Goal: Navigation & Orientation: Find specific page/section

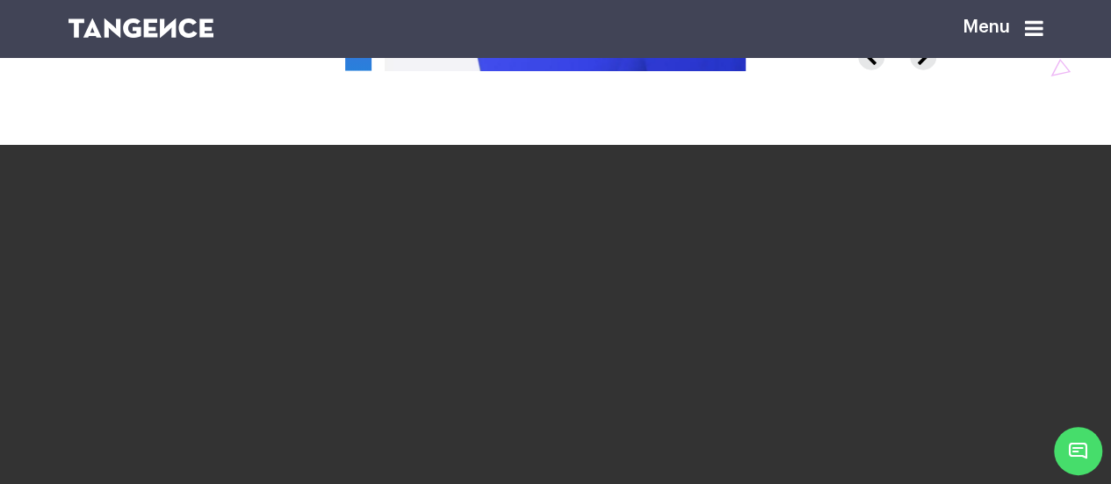
scroll to position [2445, 0]
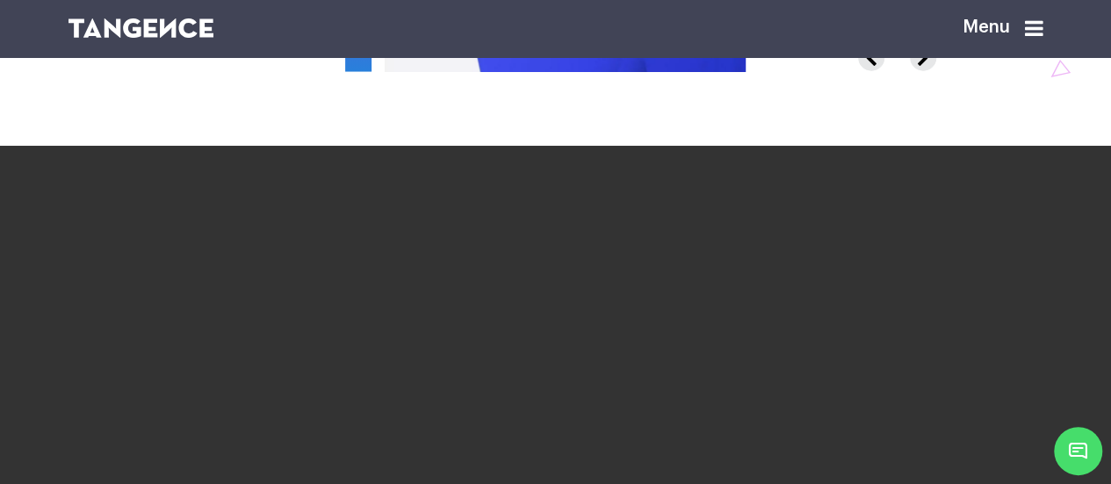
click at [1041, 34] on icon at bounding box center [1034, 28] width 18 height 21
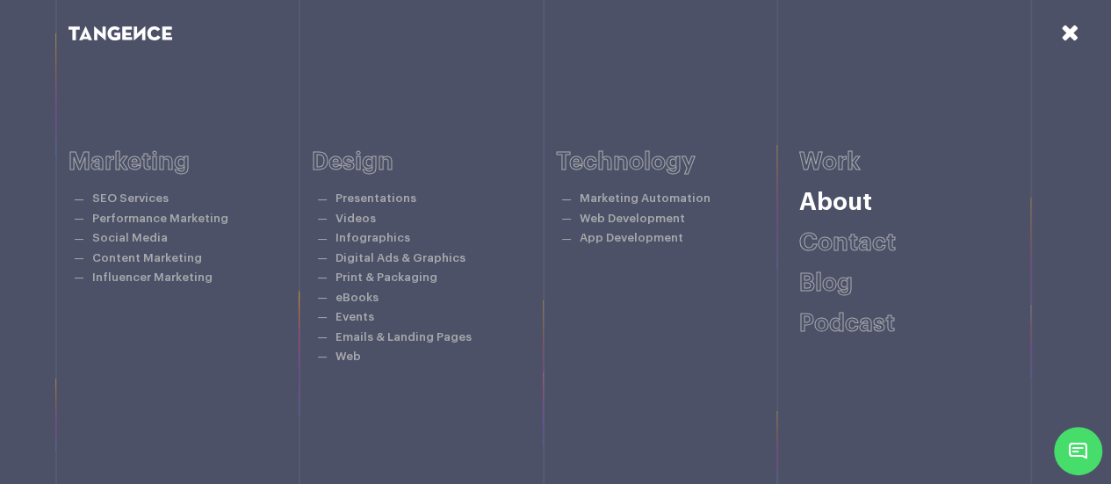
click at [854, 201] on link "About" at bounding box center [836, 202] width 73 height 25
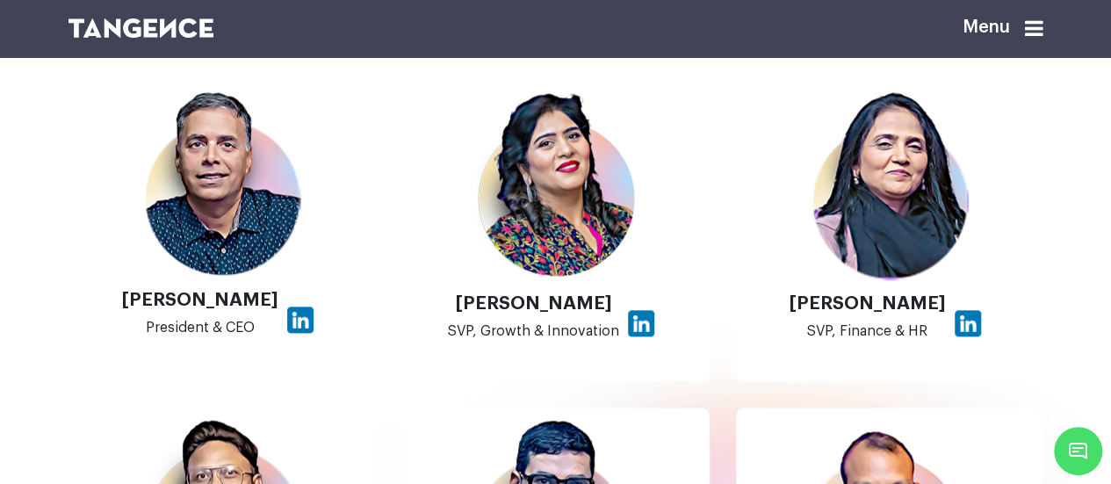
scroll to position [897, 0]
